Goal: Information Seeking & Learning: Learn about a topic

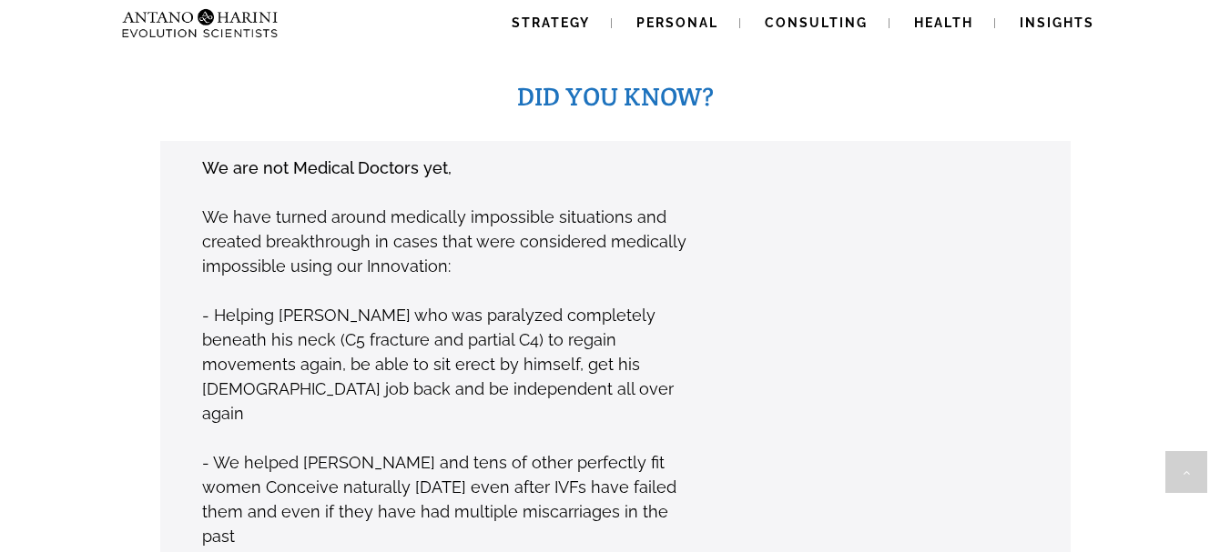
scroll to position [1369, 0]
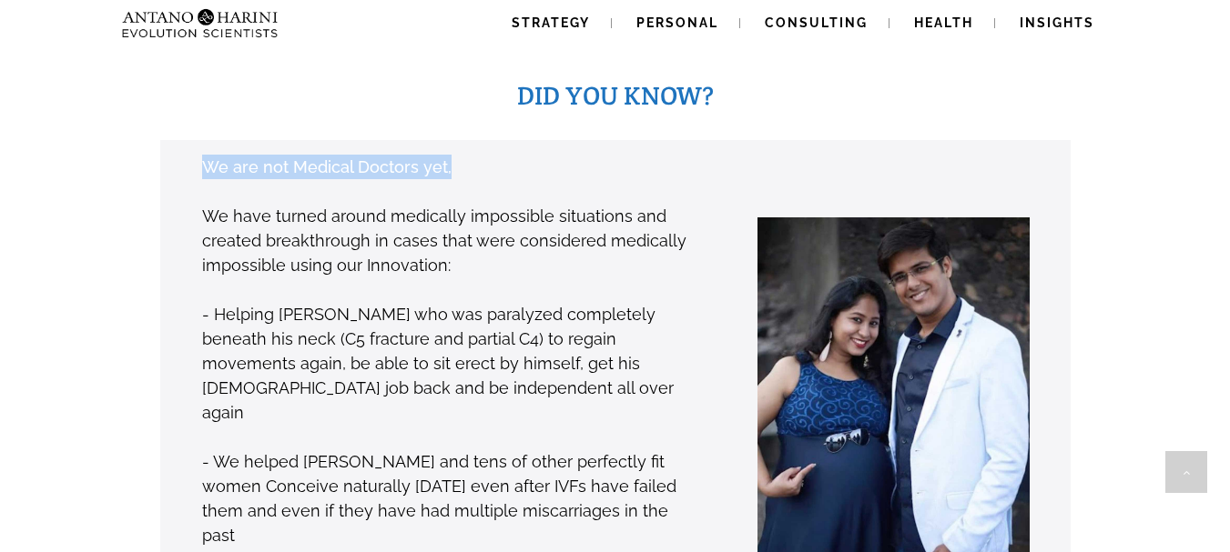
drag, startPoint x: 206, startPoint y: 142, endPoint x: 452, endPoint y: 153, distance: 246.9
click at [452, 155] on p "We are not Medical Doctors yet," at bounding box center [451, 167] width 498 height 25
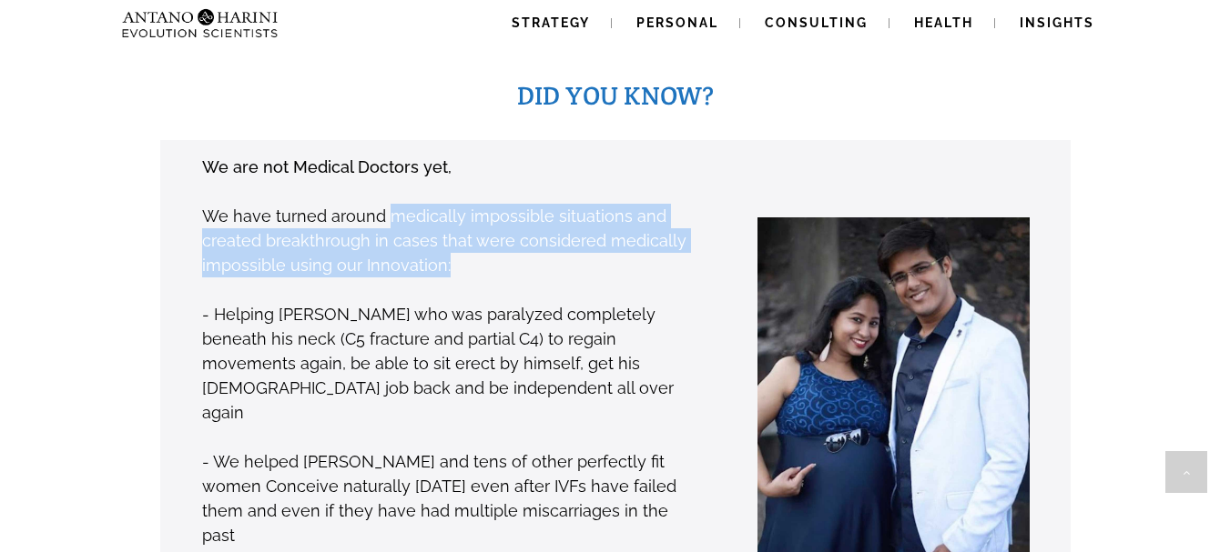
drag, startPoint x: 390, startPoint y: 197, endPoint x: 574, endPoint y: 233, distance: 187.2
click at [574, 233] on p "We have turned around medically impossible situations and created breakthrough …" at bounding box center [451, 241] width 498 height 74
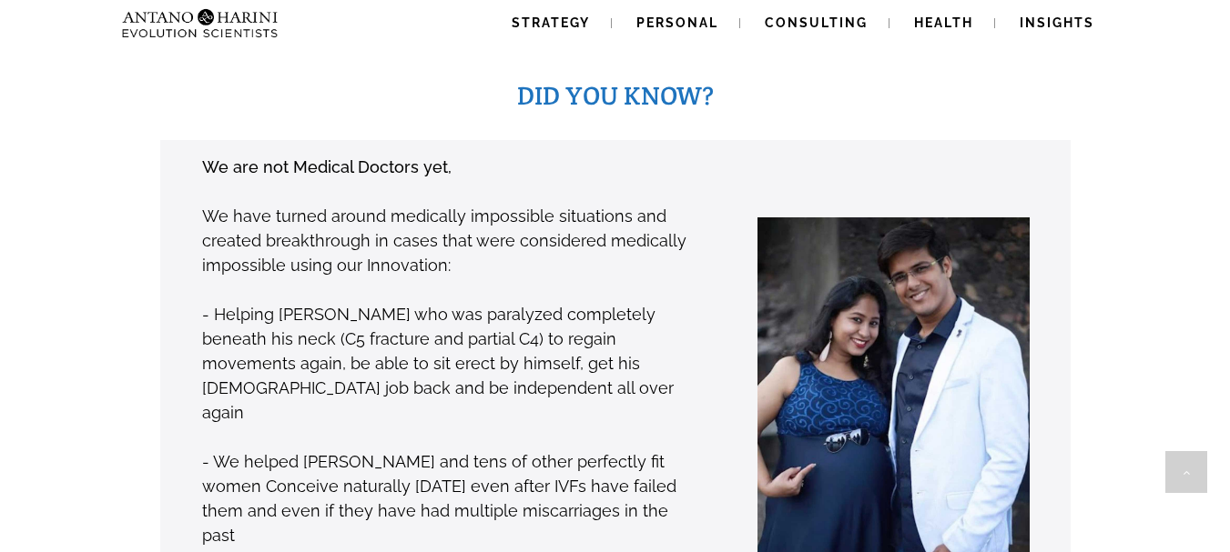
click at [217, 302] on p "- Helping Phani Kumar who was paralyzed completely beneath his neck (C5 fractur…" at bounding box center [451, 363] width 498 height 123
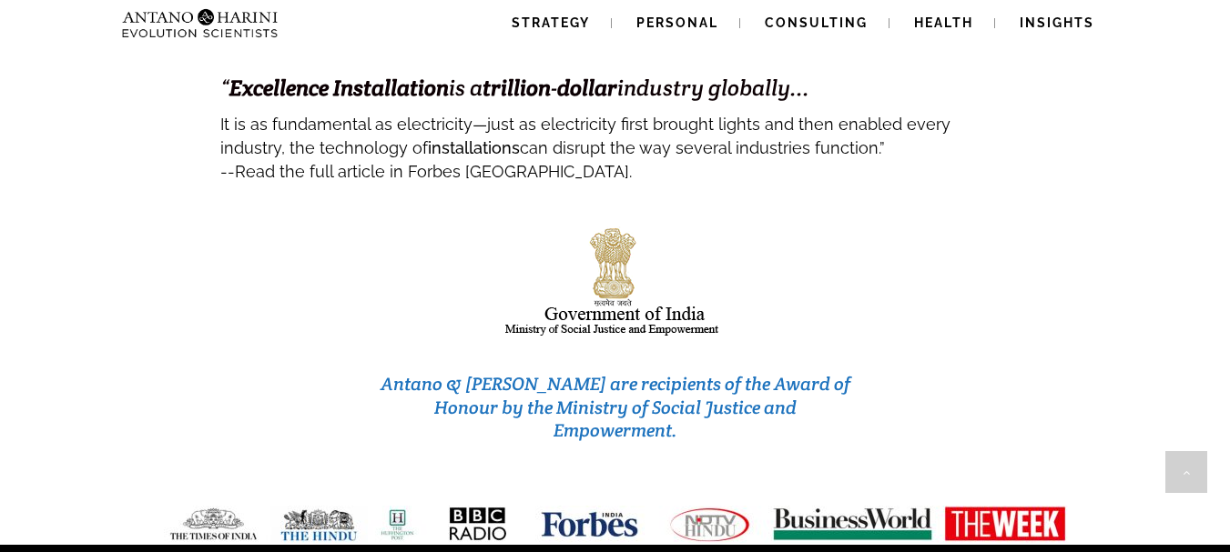
scroll to position [7937, 0]
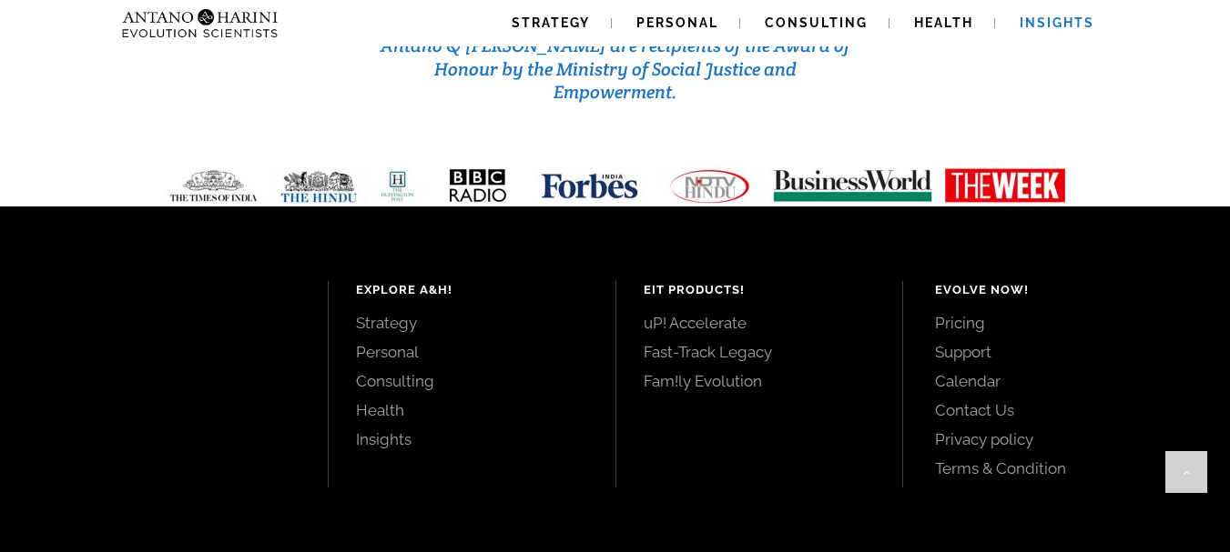
click at [1055, 19] on span "Insights" at bounding box center [1056, 22] width 75 height 15
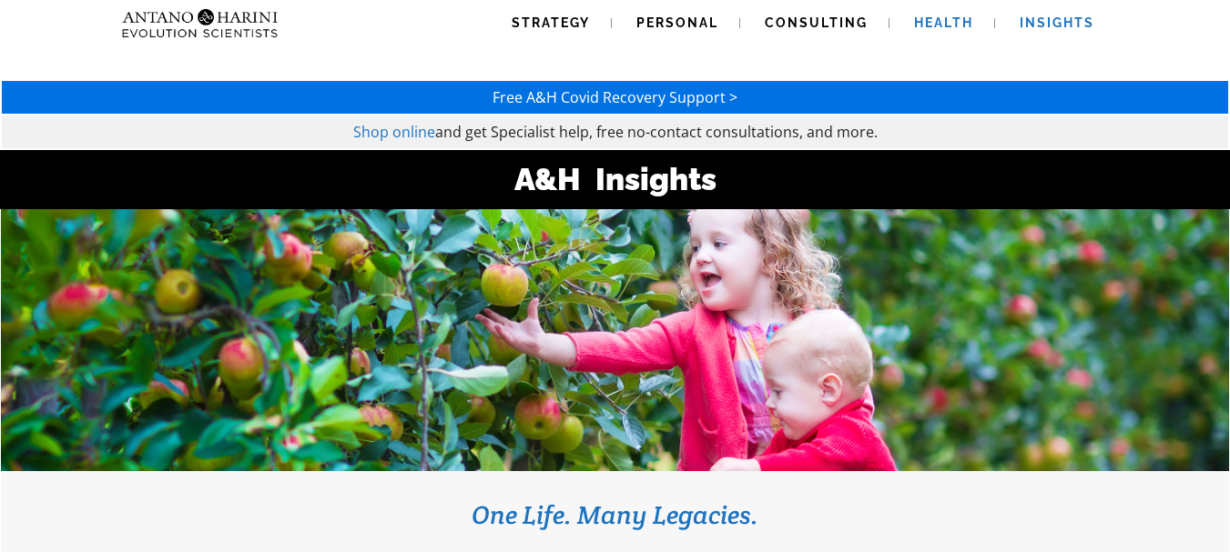
click at [929, 23] on span "Health" at bounding box center [943, 22] width 59 height 15
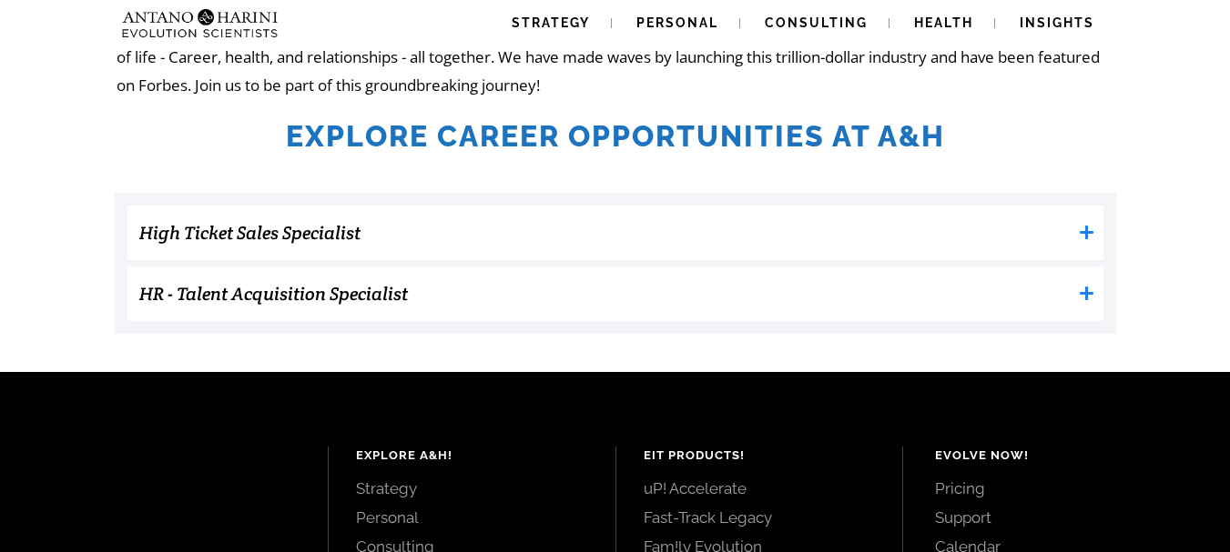
scroll to position [550, 0]
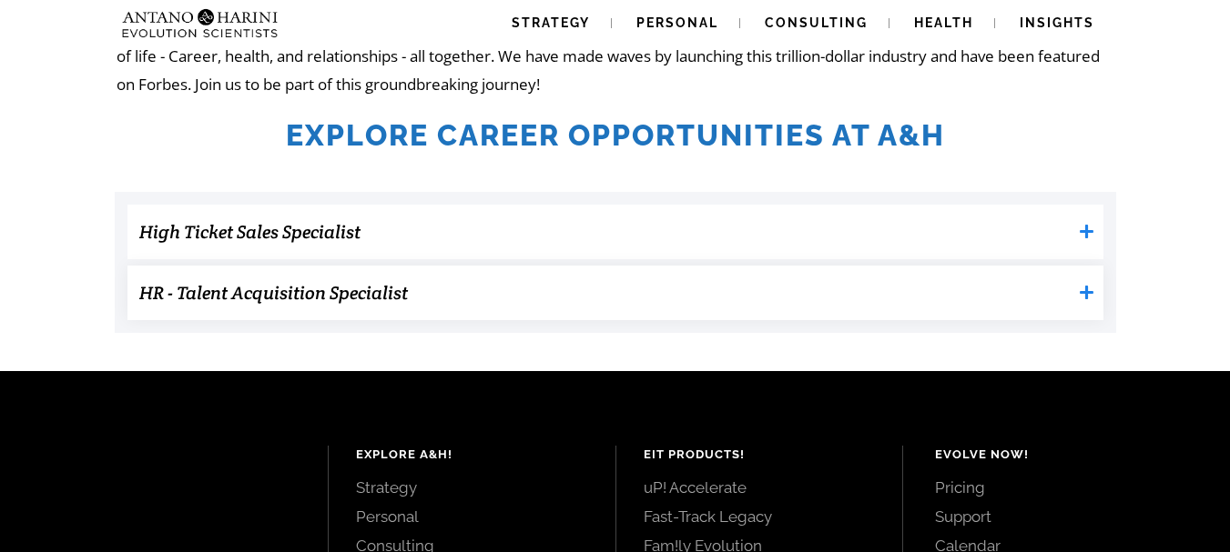
click at [301, 298] on h3 "HR - Talent Acquisition Specialist" at bounding box center [605, 293] width 932 height 36
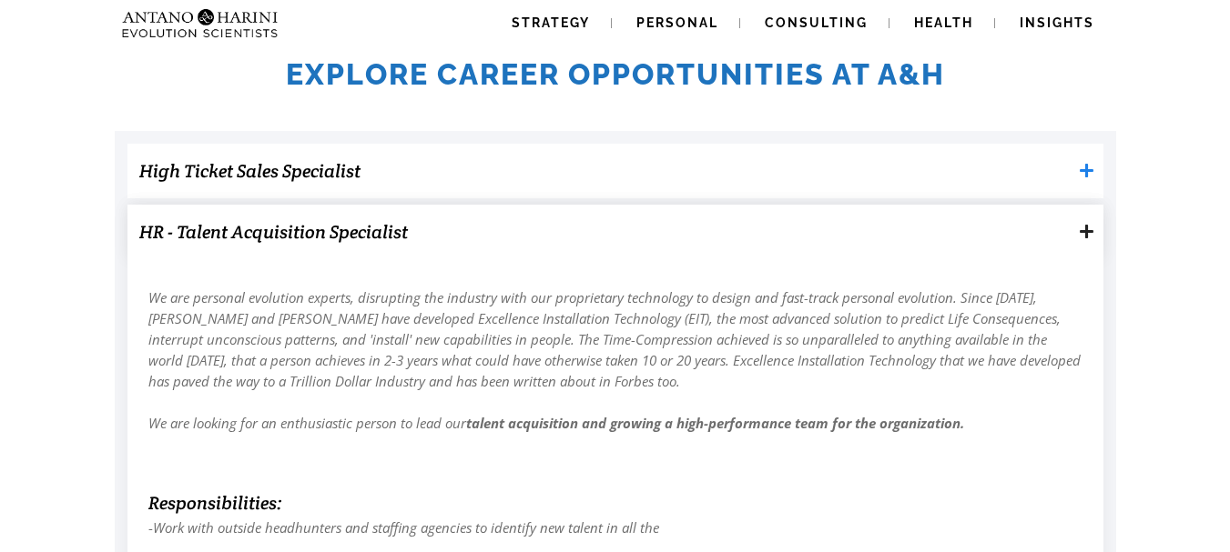
scroll to position [609, 0]
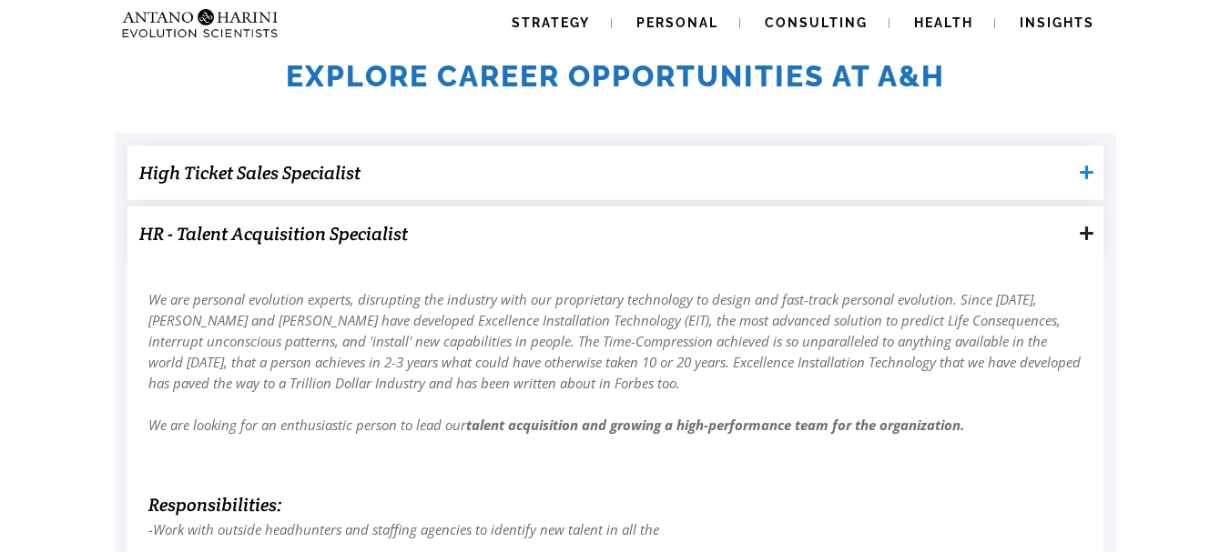
click at [732, 182] on h3 "High Ticket Sales Specialist" at bounding box center [605, 173] width 932 height 36
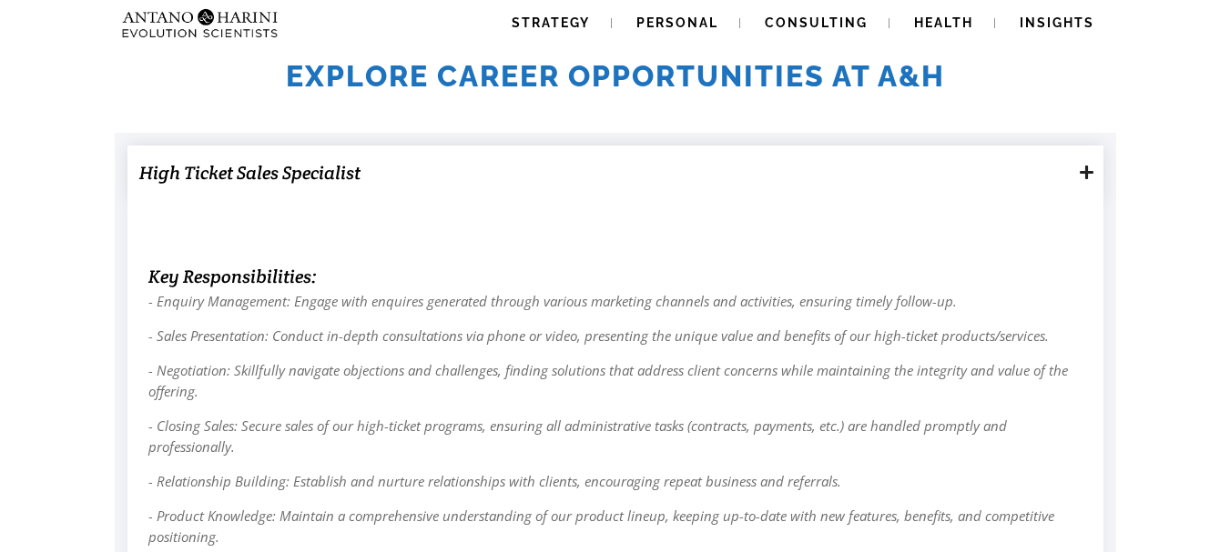
click at [610, 165] on h3 "High Ticket Sales Specialist" at bounding box center [605, 173] width 932 height 36
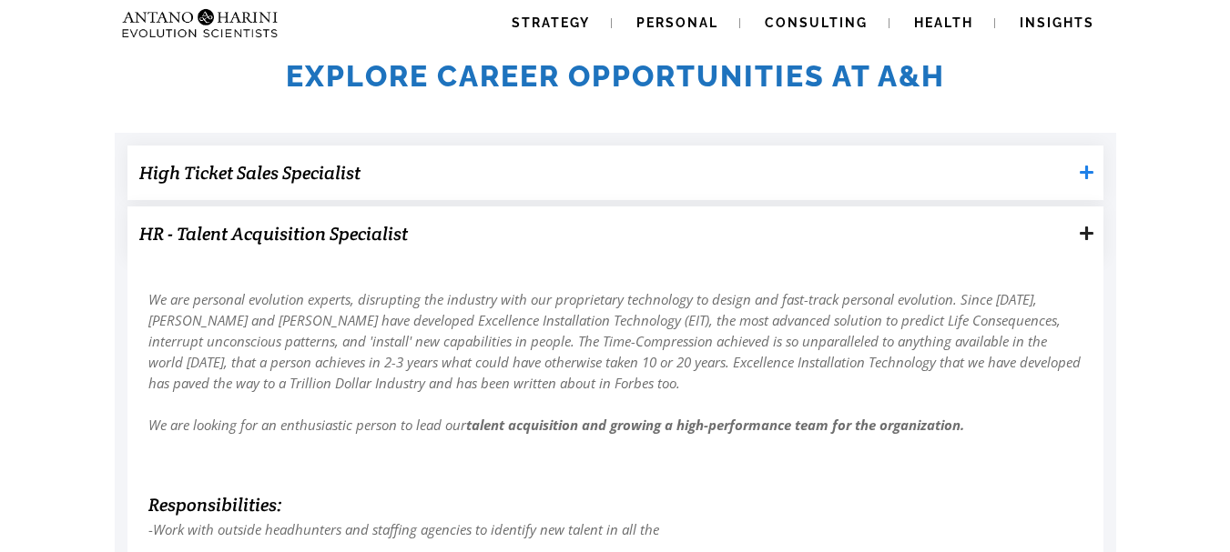
click at [610, 165] on h3 "High Ticket Sales Specialist" at bounding box center [605, 173] width 932 height 36
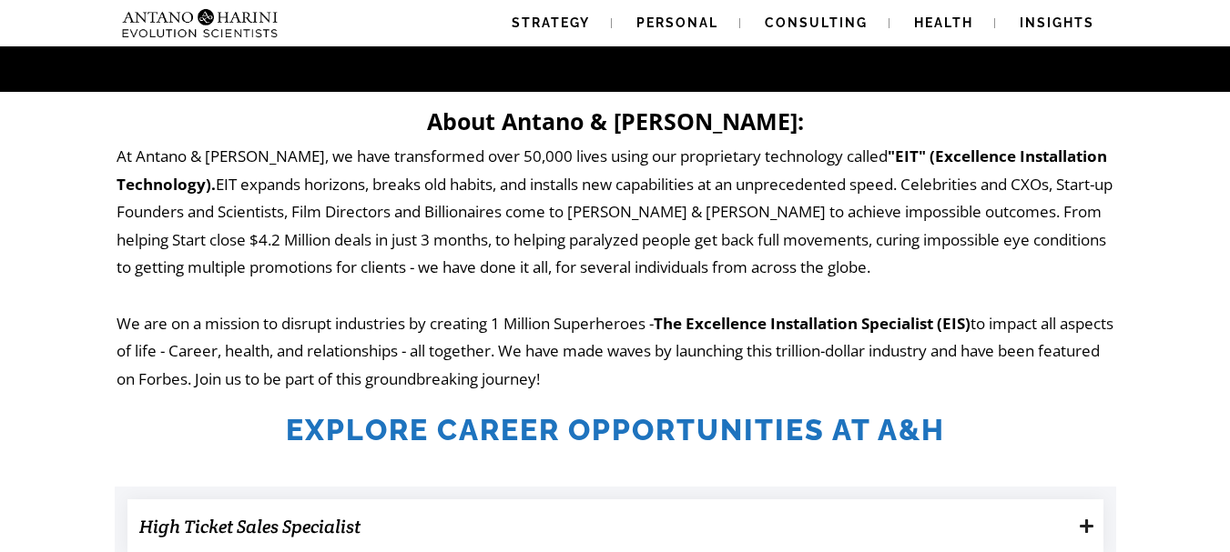
scroll to position [254, 0]
